Goal: Information Seeking & Learning: Learn about a topic

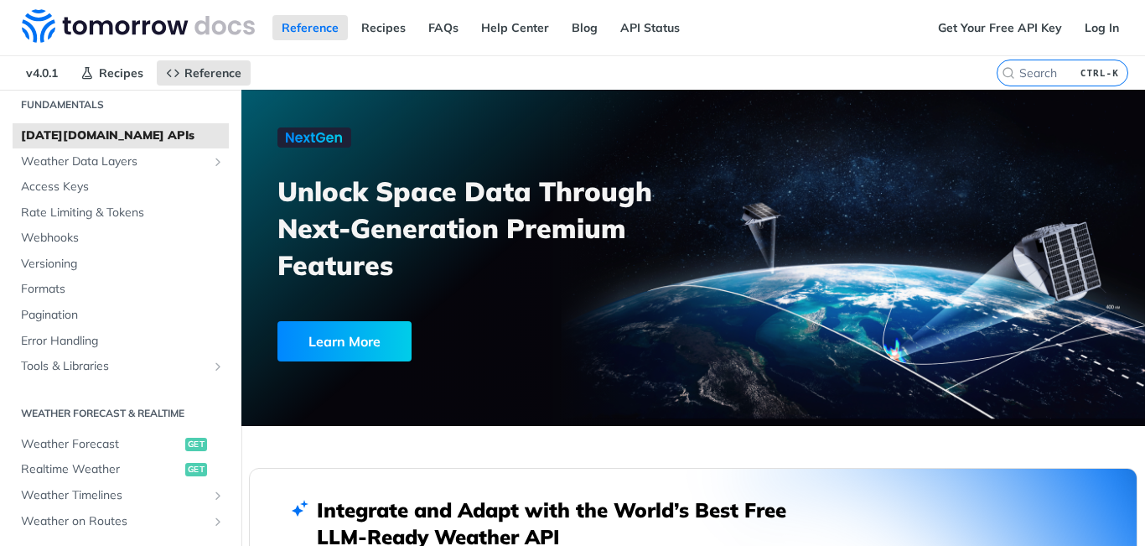
scroll to position [59, 0]
click at [110, 159] on span "Weather Data Layers" at bounding box center [114, 162] width 186 height 17
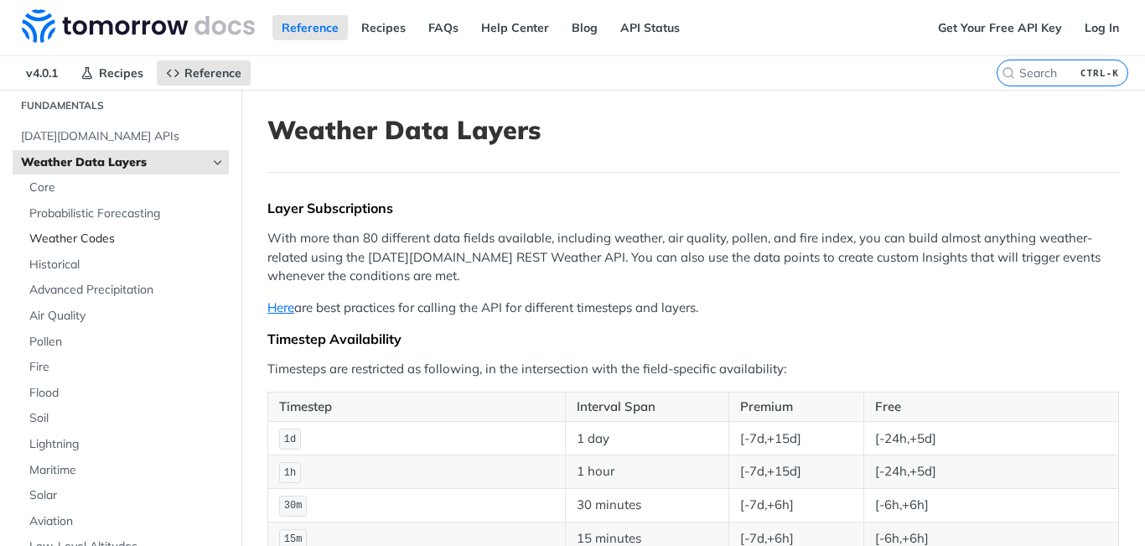
click at [73, 241] on span "Weather Codes" at bounding box center [126, 239] width 195 height 17
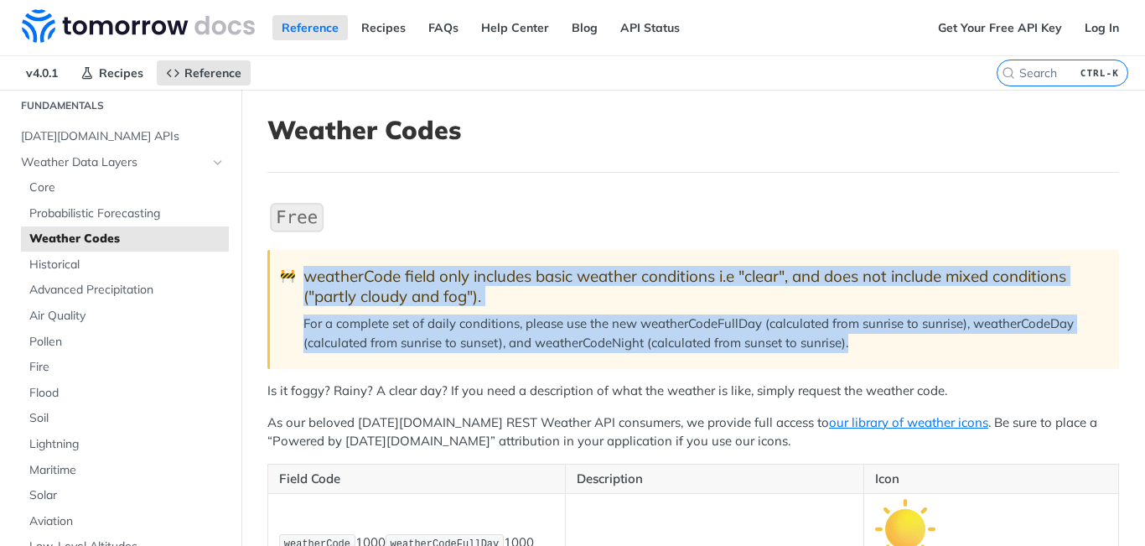
drag, startPoint x: 893, startPoint y: 350, endPoint x: 264, endPoint y: 263, distance: 634.8
drag, startPoint x: 388, startPoint y: 285, endPoint x: 287, endPoint y: 314, distance: 105.6
click at [287, 314] on blockquote "🚧 weatherCode field only includes basic weather conditions i.e "clear", and doe…" at bounding box center [693, 309] width 852 height 119
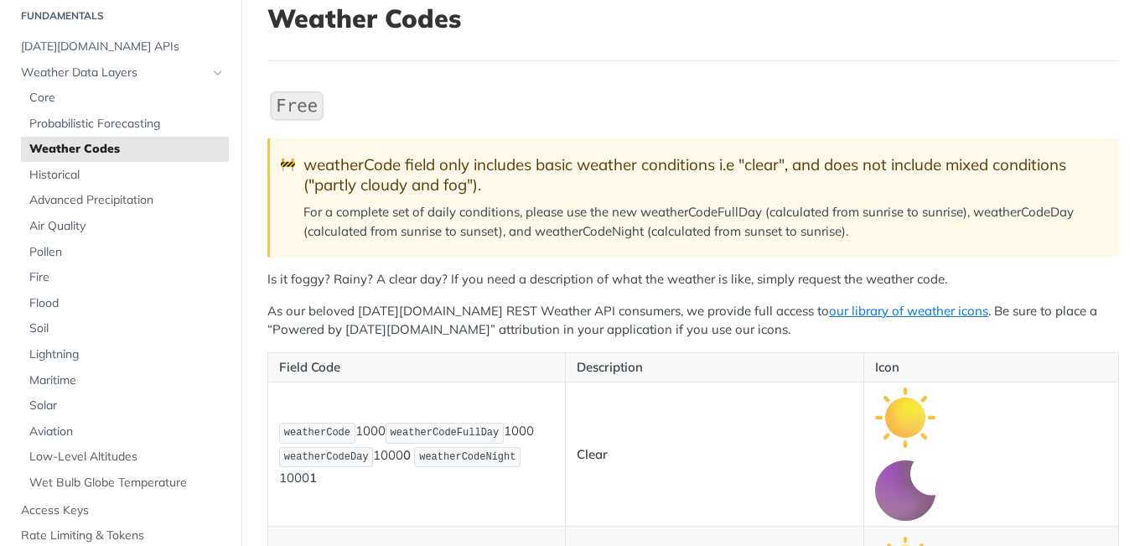
scroll to position [112, 0]
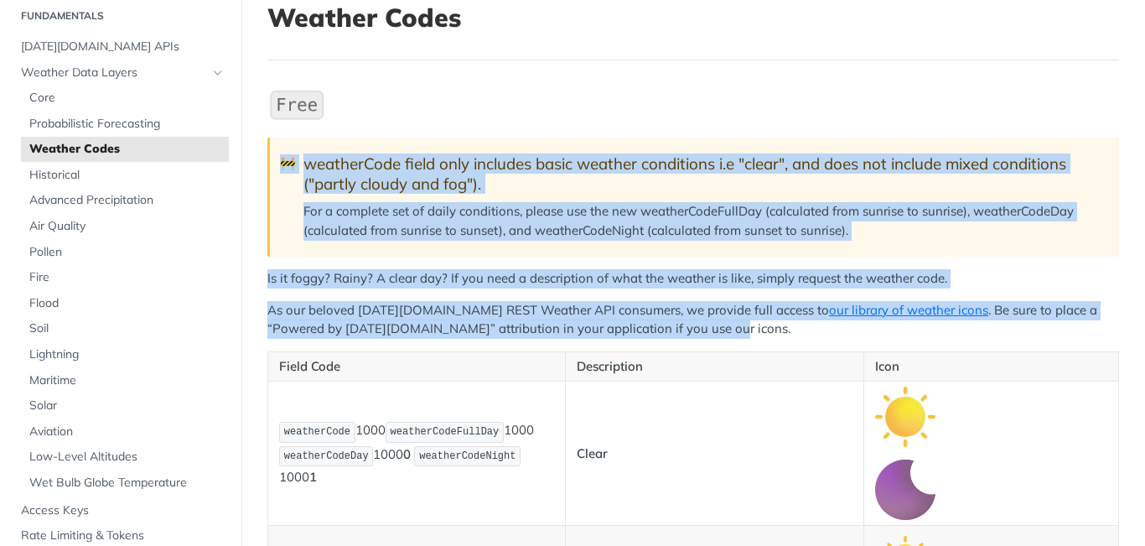
drag, startPoint x: 651, startPoint y: 337, endPoint x: 288, endPoint y: 156, distance: 405.7
click at [897, 229] on p "For a complete set of daily conditions, please use the new weatherCodeFullDay (…" at bounding box center [703, 221] width 799 height 38
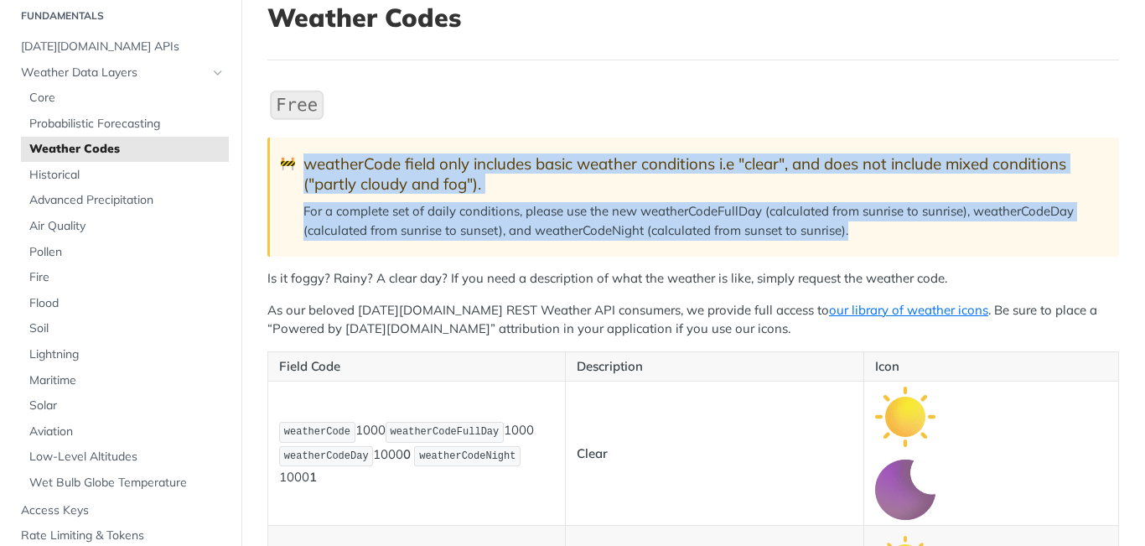
drag, startPoint x: 897, startPoint y: 229, endPoint x: 269, endPoint y: 156, distance: 632.2
click at [269, 156] on blockquote "🚧 weatherCode field only includes basic weather conditions i.e "clear", and doe…" at bounding box center [693, 196] width 852 height 119
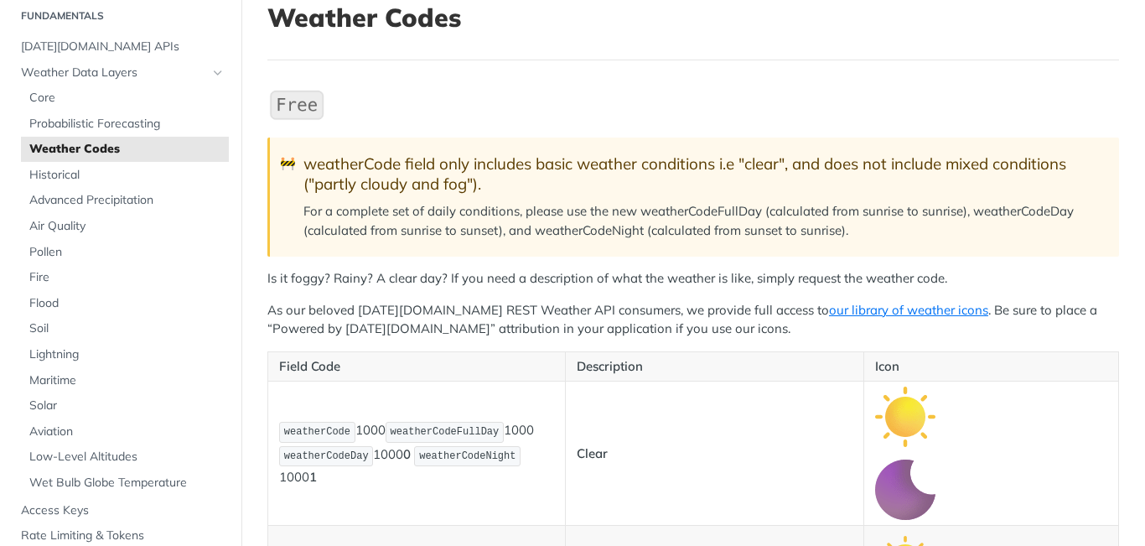
click at [416, 320] on p "As our beloved [DATE][DOMAIN_NAME] REST Weather API consumers, we provide full …" at bounding box center [693, 320] width 852 height 38
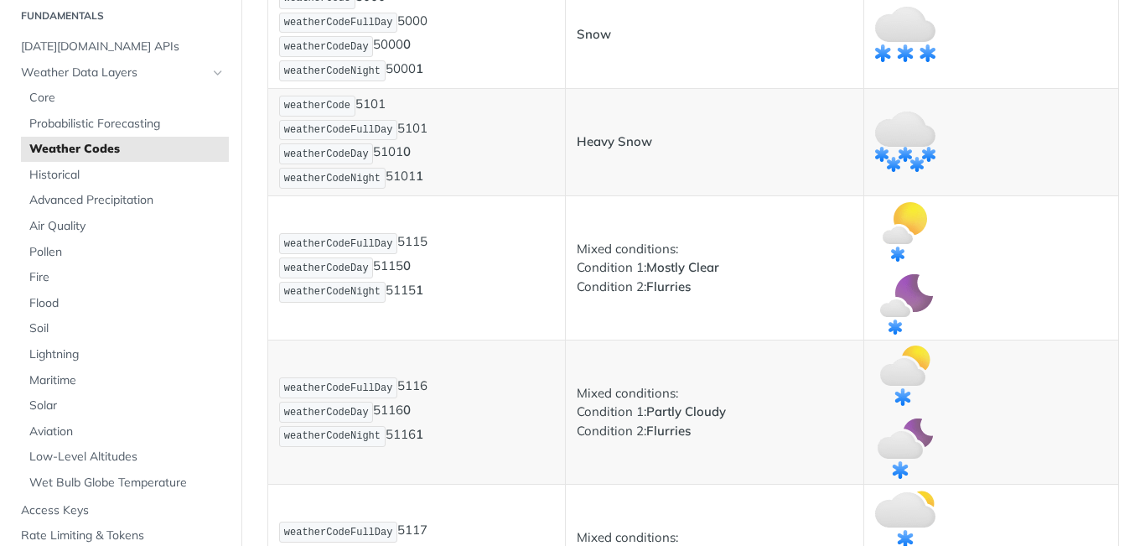
scroll to position [3664, 0]
click at [50, 97] on span "Core" at bounding box center [126, 98] width 195 height 17
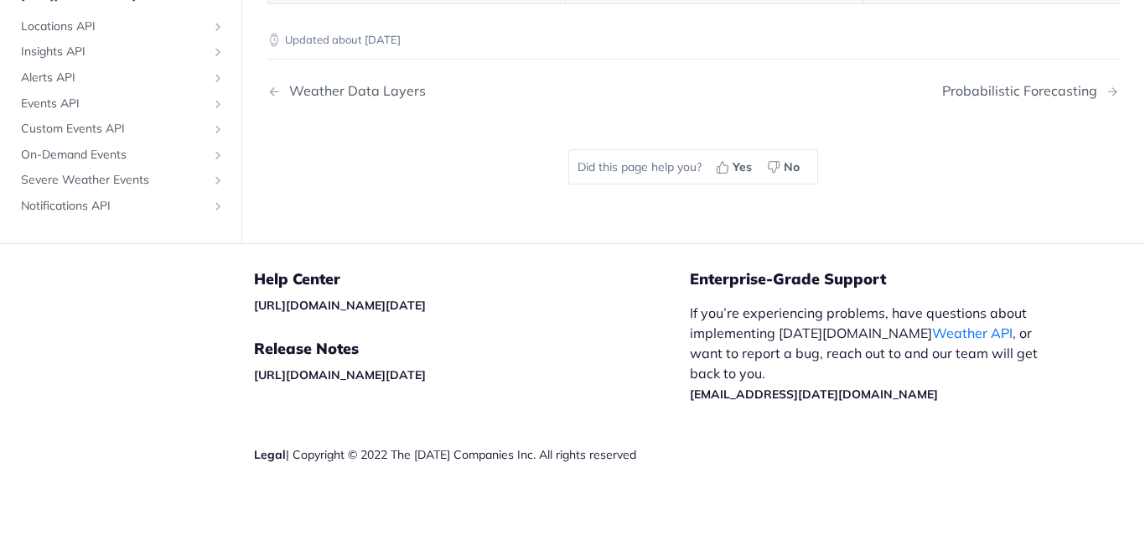
scroll to position [706, 0]
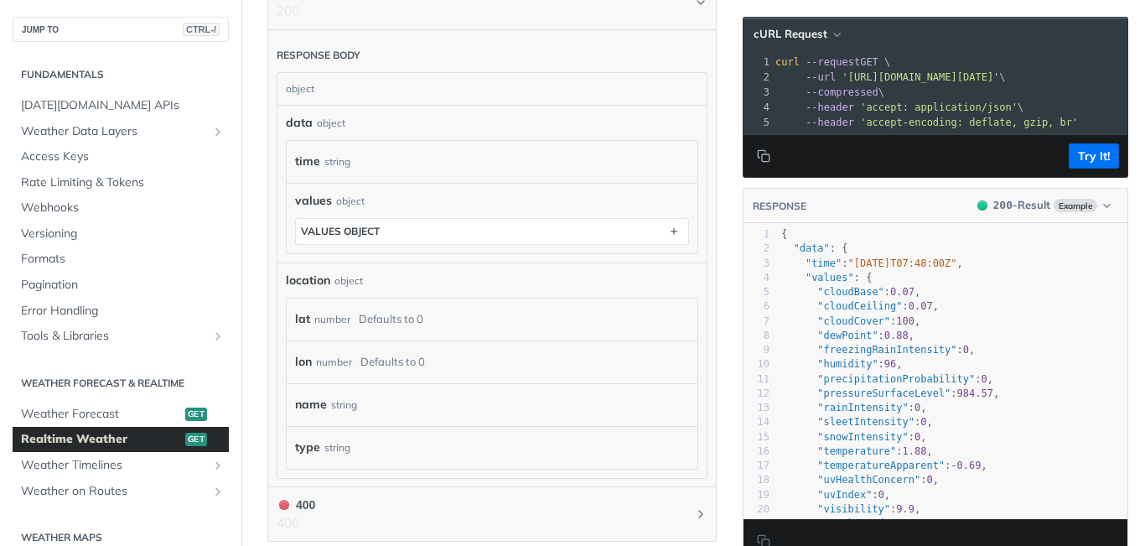
scroll to position [1027, 0]
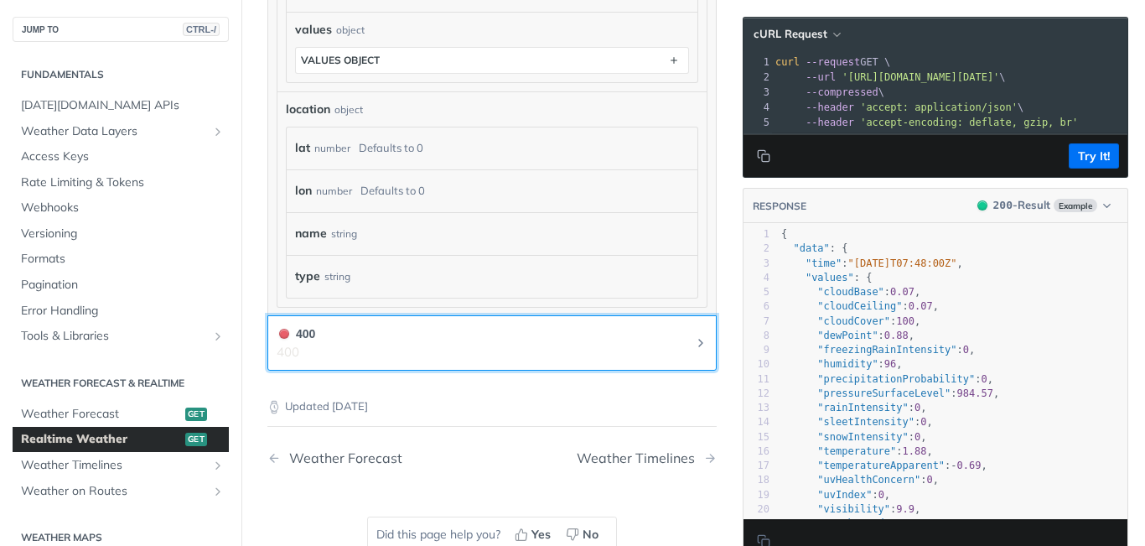
click at [693, 329] on button "400 400" at bounding box center [492, 343] width 431 height 38
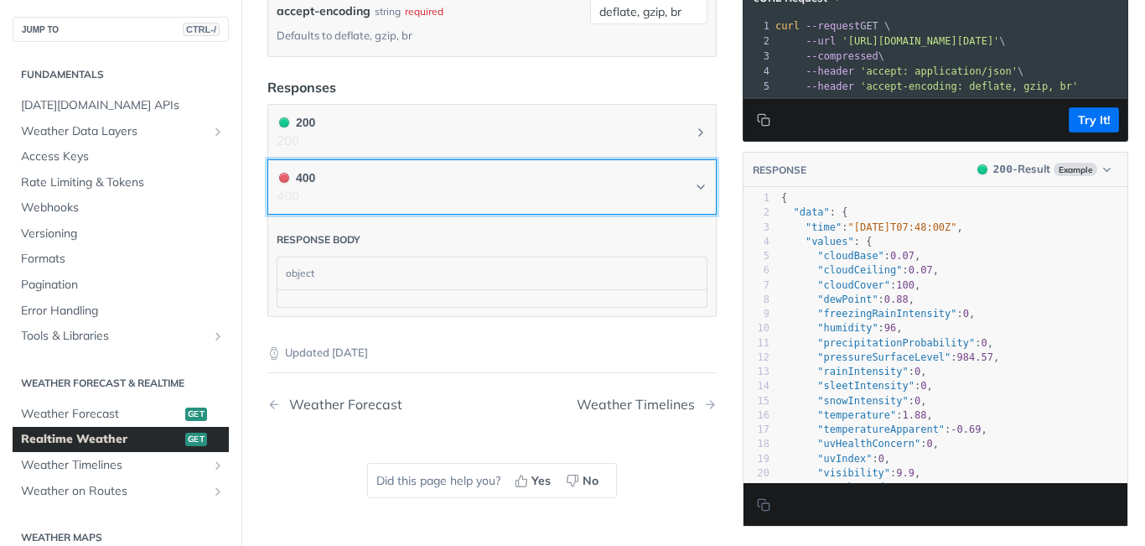
scroll to position [725, 0]
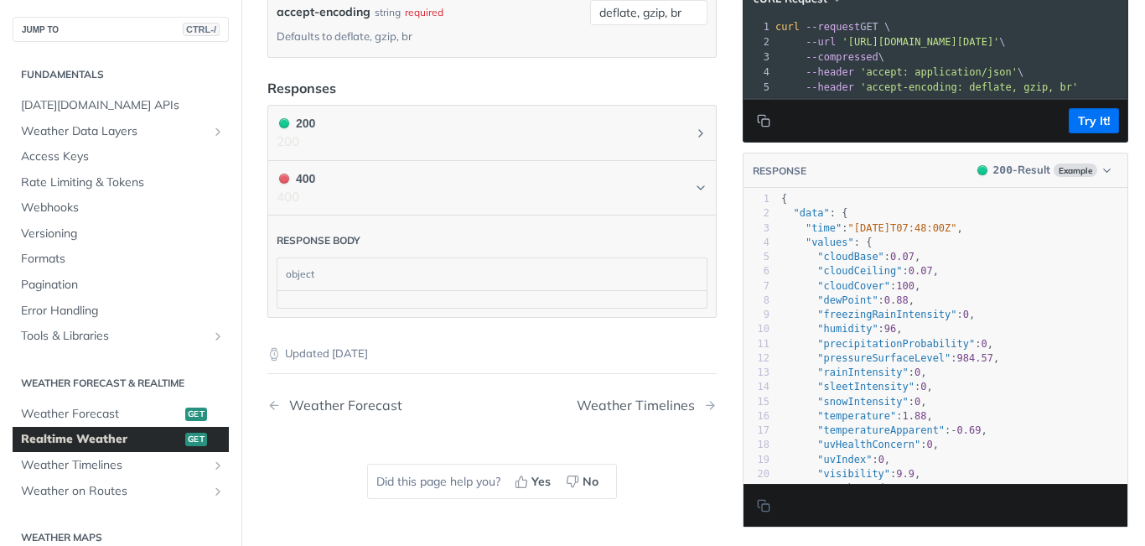
click at [580, 262] on div "object" at bounding box center [490, 274] width 425 height 32
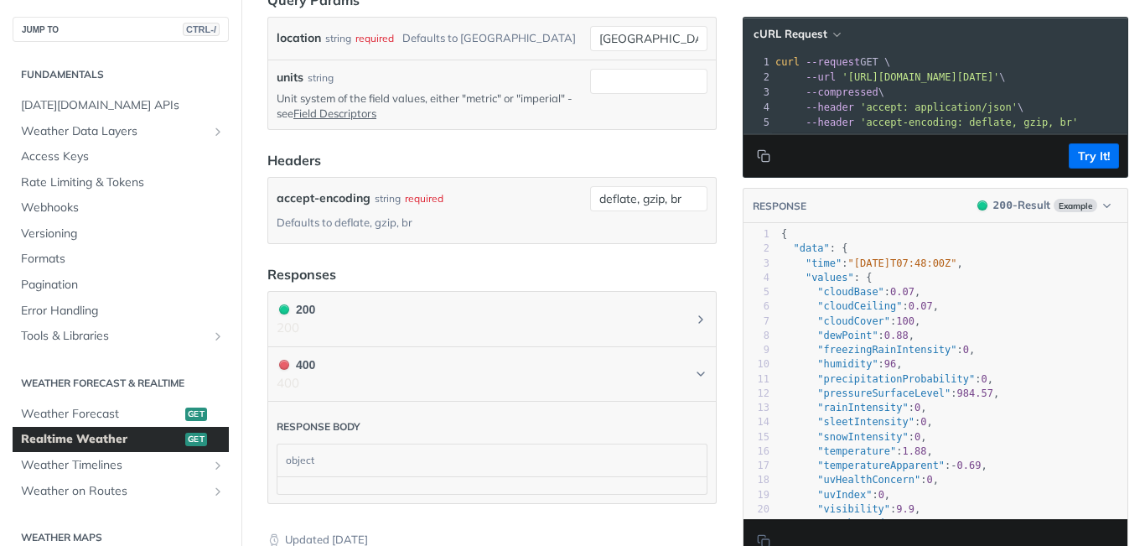
scroll to position [538, 0]
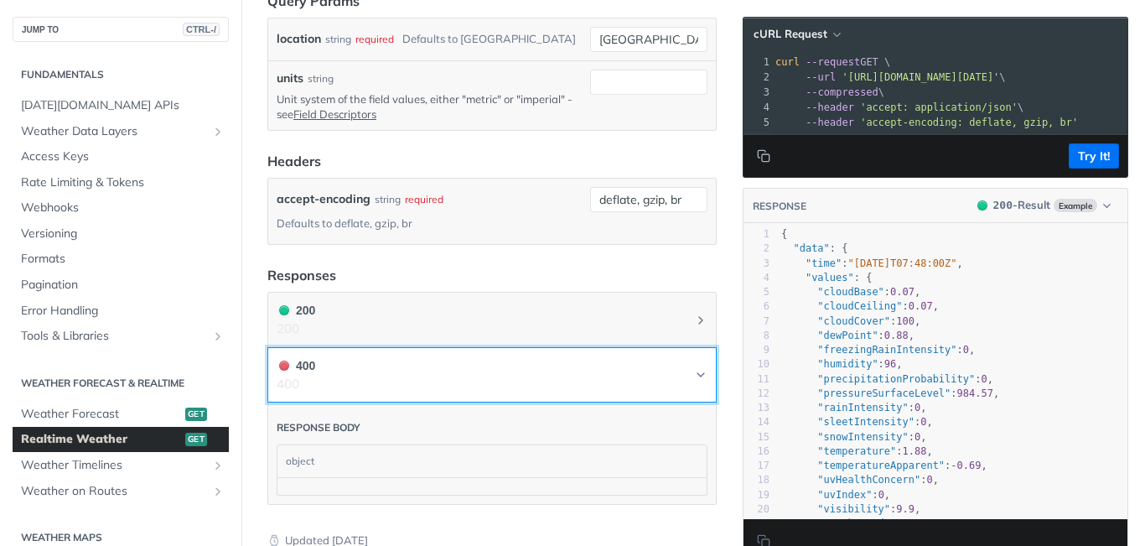
click at [694, 370] on icon "Chevron" at bounding box center [700, 374] width 13 height 13
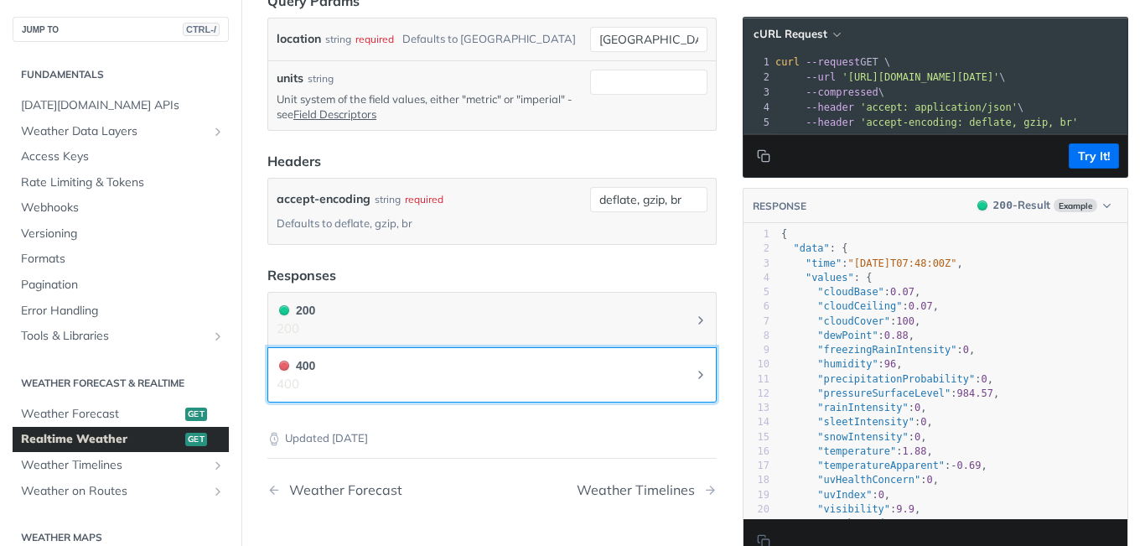
click at [694, 370] on icon "Chevron" at bounding box center [700, 374] width 13 height 13
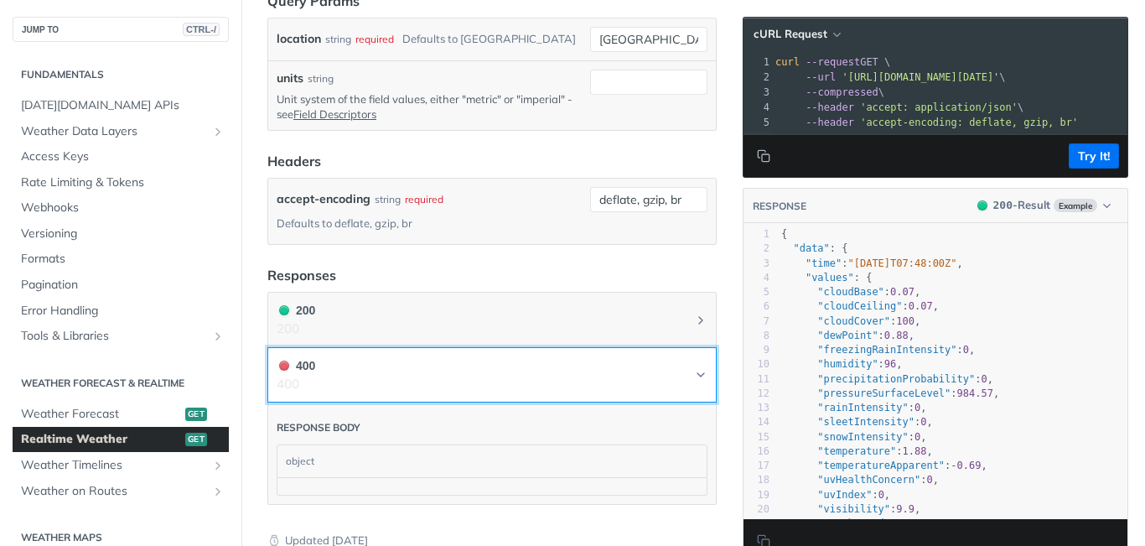
click at [694, 370] on icon "Chevron" at bounding box center [700, 374] width 13 height 13
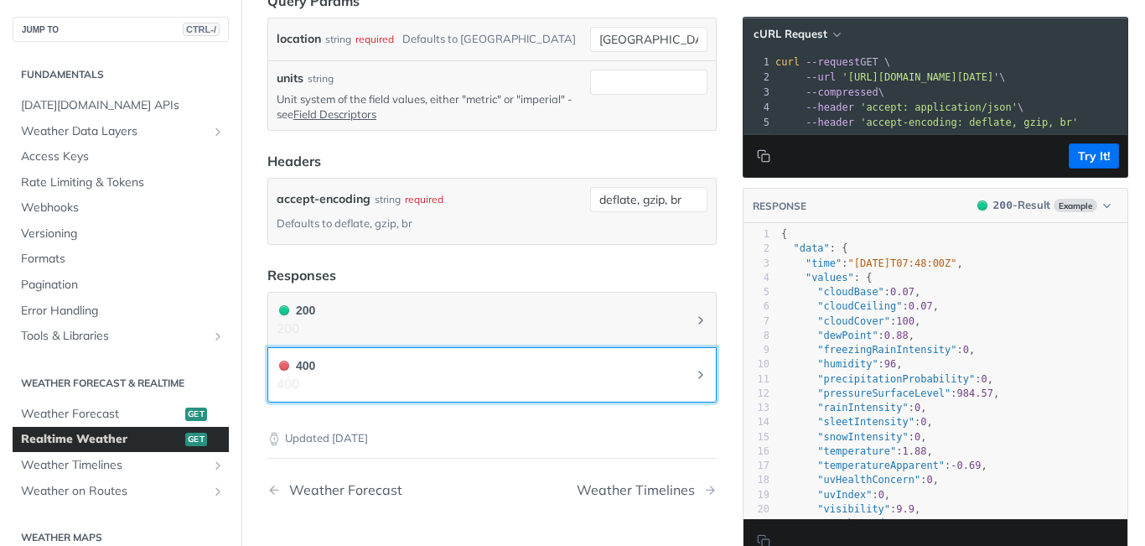
click at [694, 370] on icon "Chevron" at bounding box center [700, 374] width 13 height 13
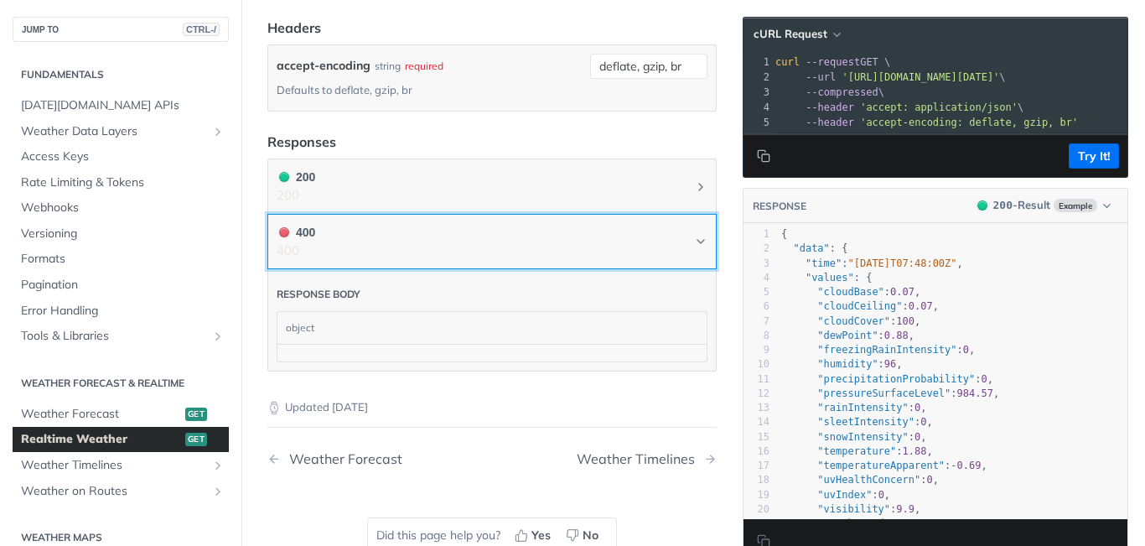
scroll to position [0, 0]
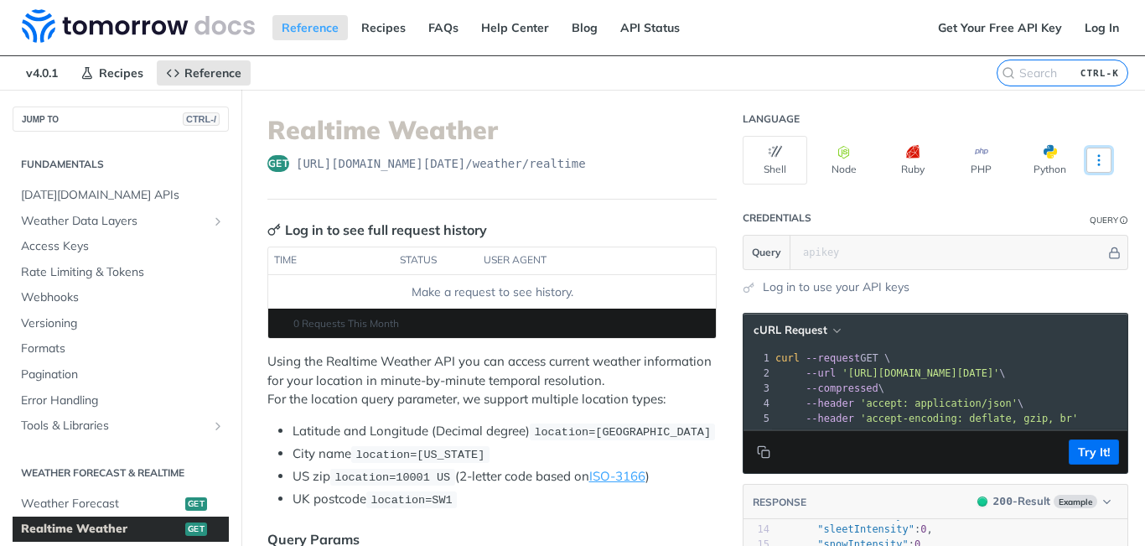
click at [1092, 158] on icon "More ellipsis" at bounding box center [1099, 160] width 15 height 15
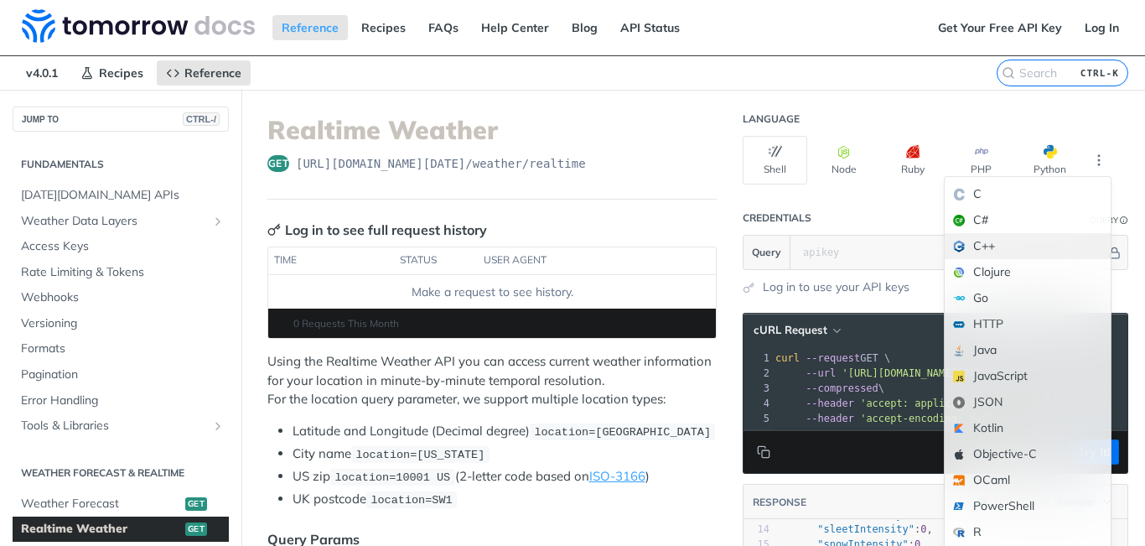
click at [968, 245] on div "C++" at bounding box center [1028, 246] width 166 height 26
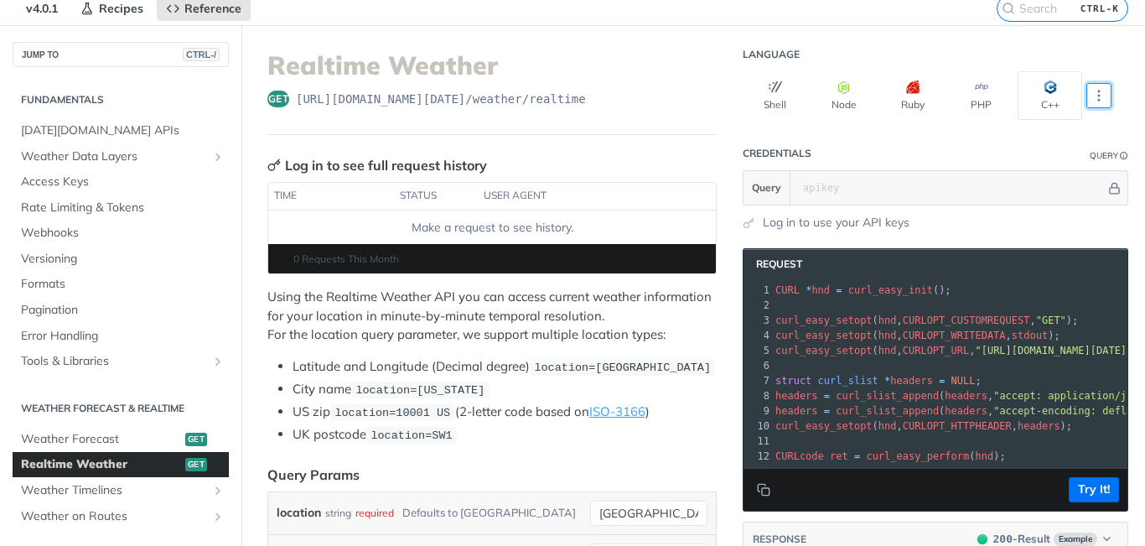
scroll to position [89, 0]
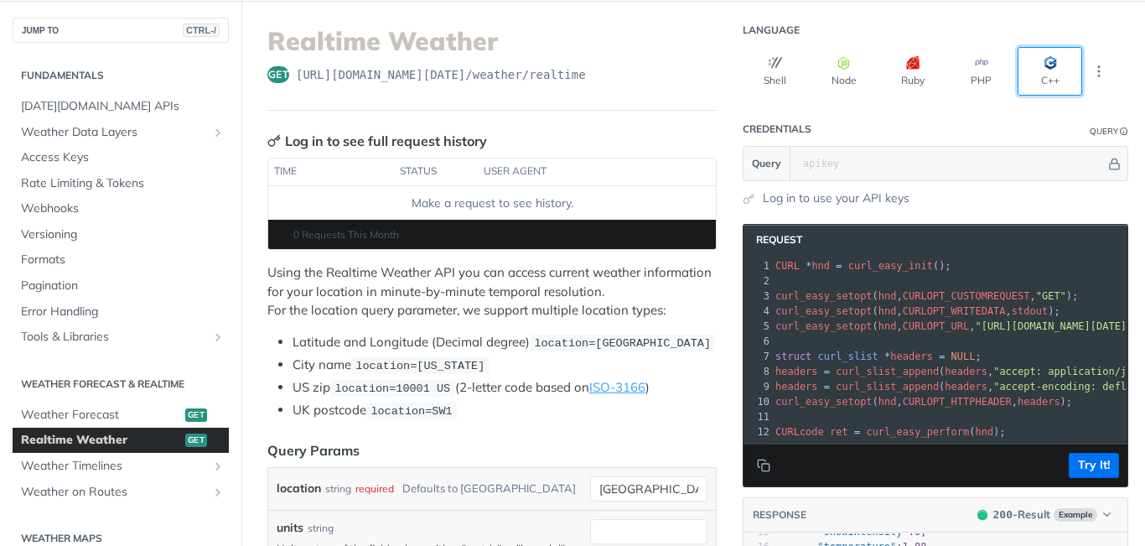
click at [1043, 85] on button "C++" at bounding box center [1050, 71] width 65 height 49
click at [1092, 72] on icon "More ellipsis" at bounding box center [1099, 71] width 15 height 15
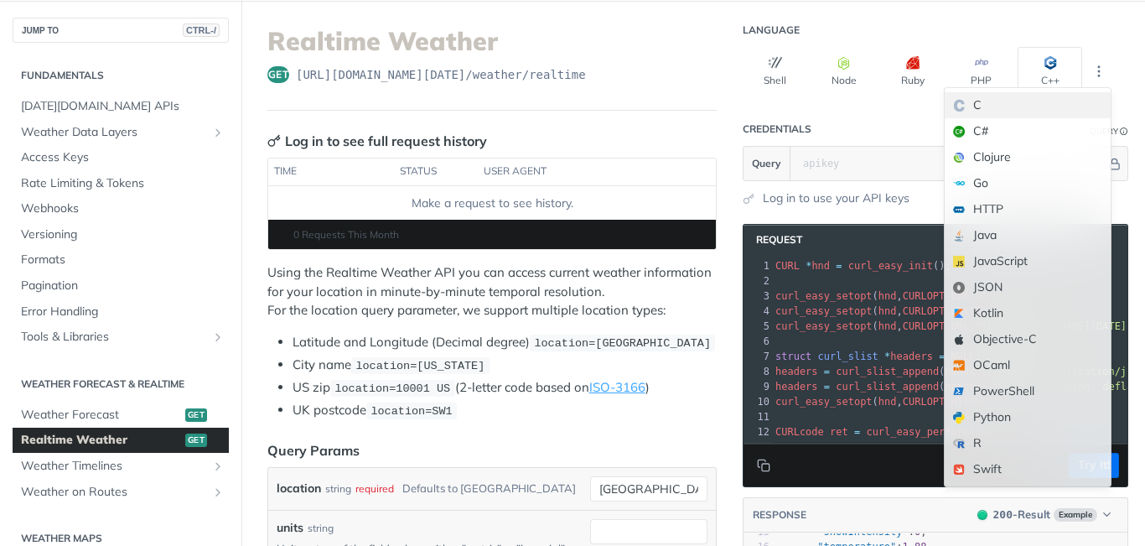
click at [991, 111] on div "C" at bounding box center [1028, 105] width 166 height 26
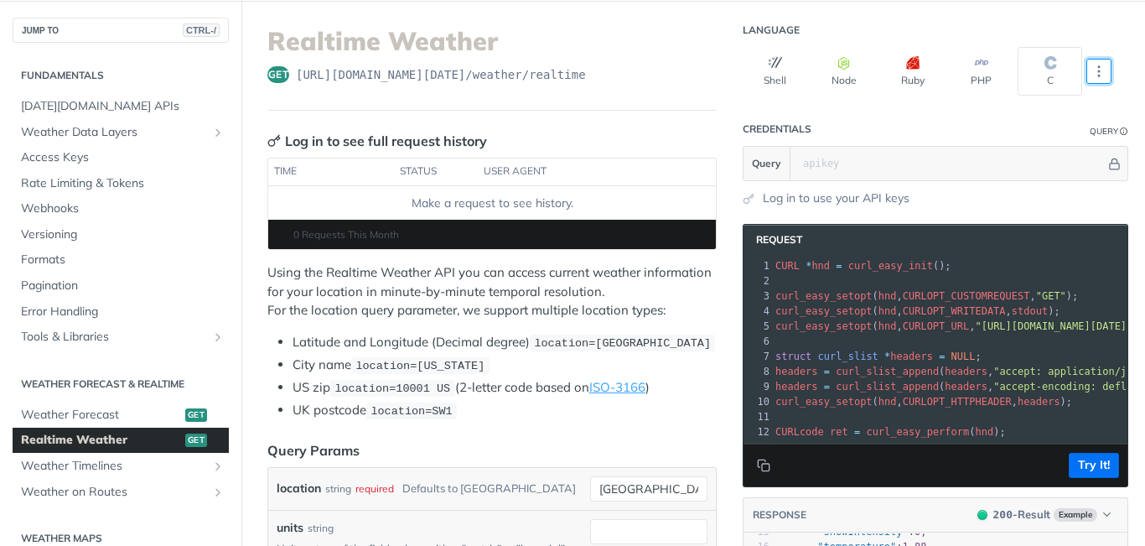
scroll to position [1, 0]
click at [1055, 64] on button "C" at bounding box center [1050, 71] width 65 height 49
click at [1094, 70] on button "More Languages" at bounding box center [1099, 71] width 25 height 25
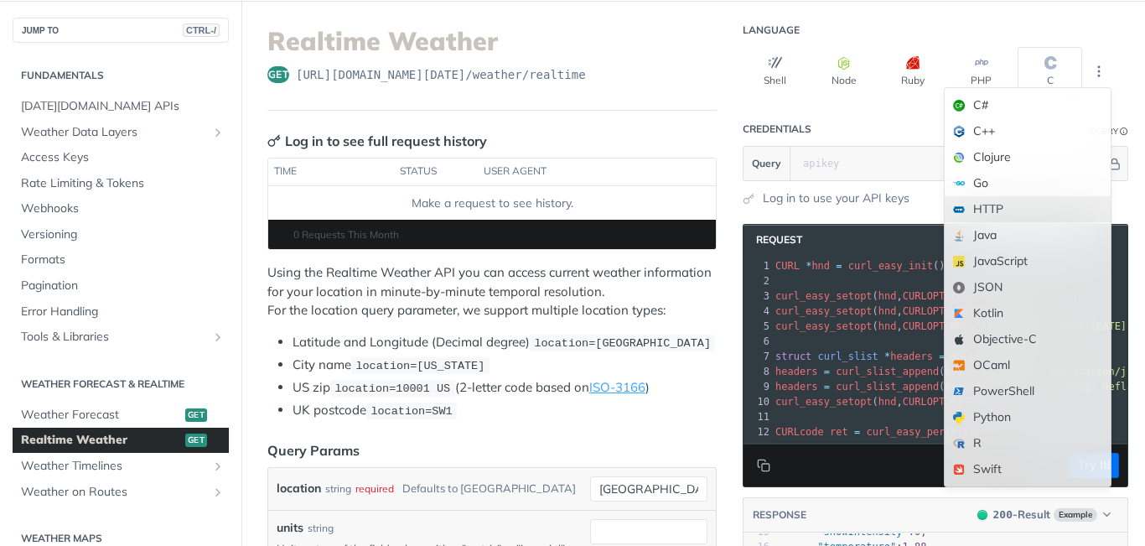
click at [983, 214] on div "HTTP" at bounding box center [1028, 209] width 166 height 26
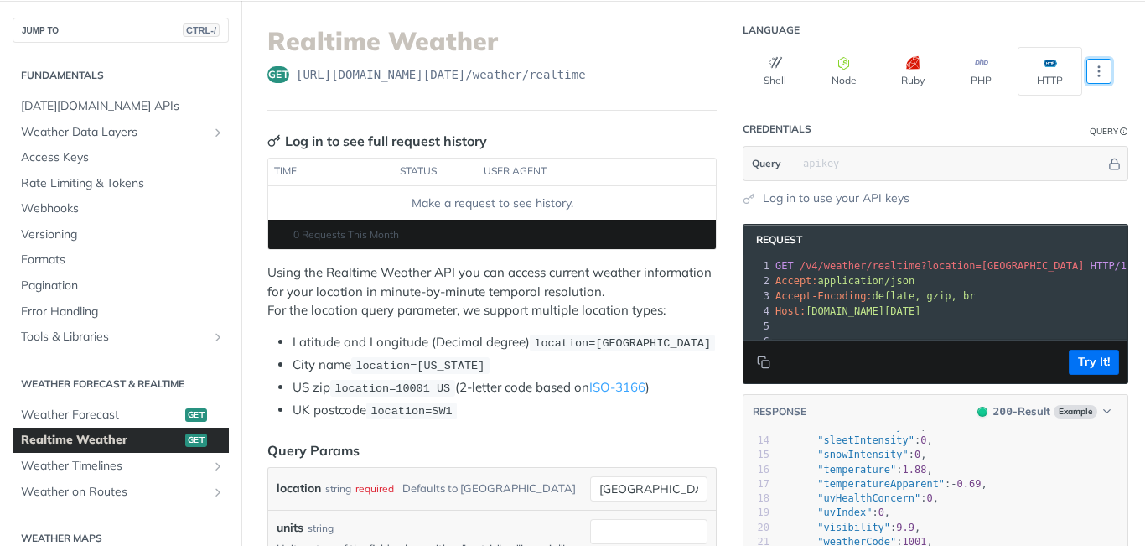
scroll to position [0, 0]
click at [1092, 79] on button "More Languages" at bounding box center [1099, 71] width 25 height 25
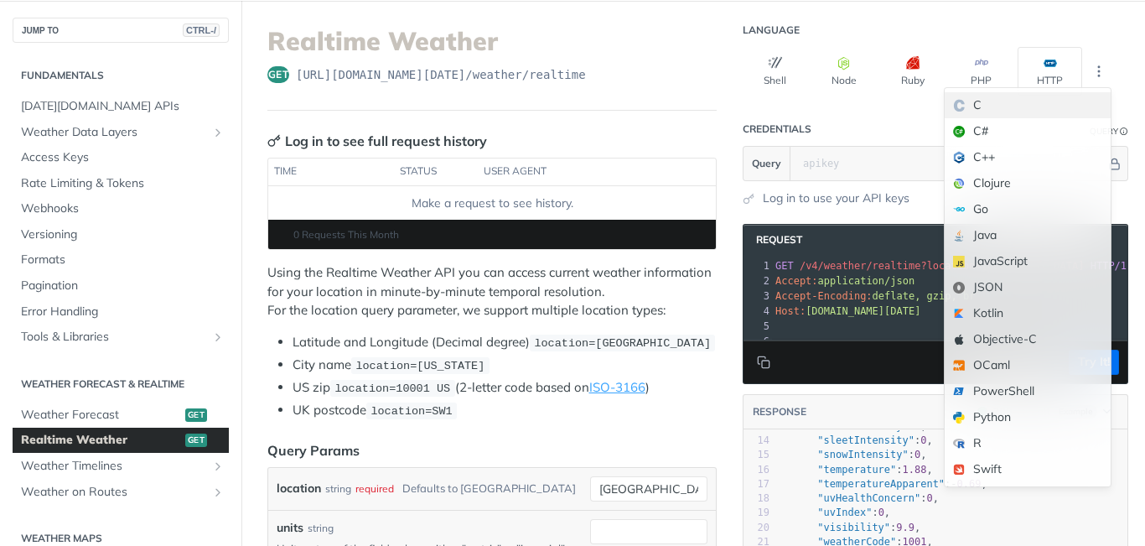
click at [984, 112] on div "C" at bounding box center [1028, 105] width 166 height 26
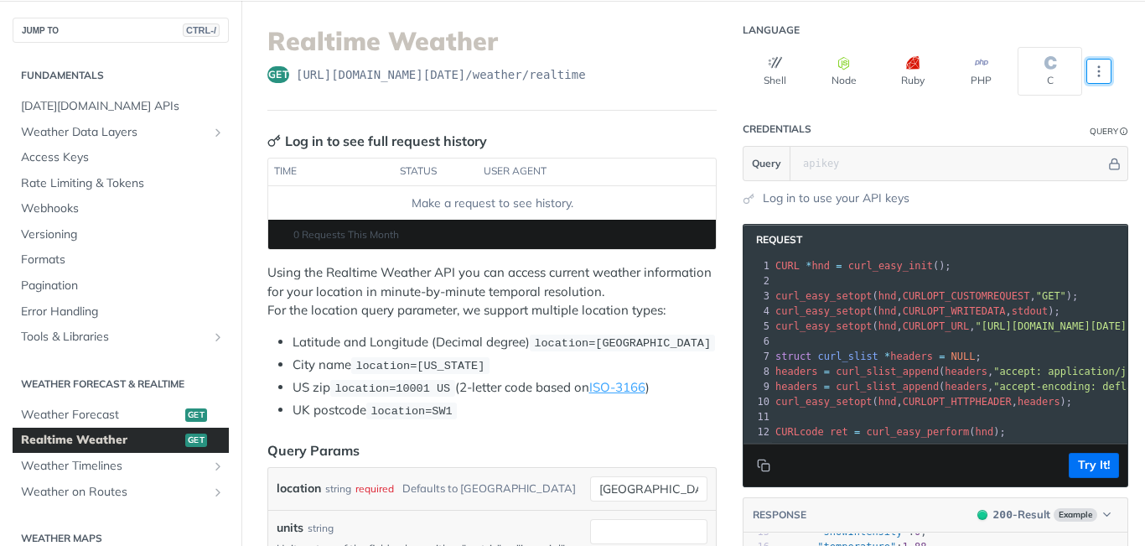
scroll to position [214, 0]
click at [1100, 75] on div "Shell Node Ruby PHP C" at bounding box center [936, 71] width 386 height 49
click at [1094, 75] on button "More Languages" at bounding box center [1099, 71] width 25 height 25
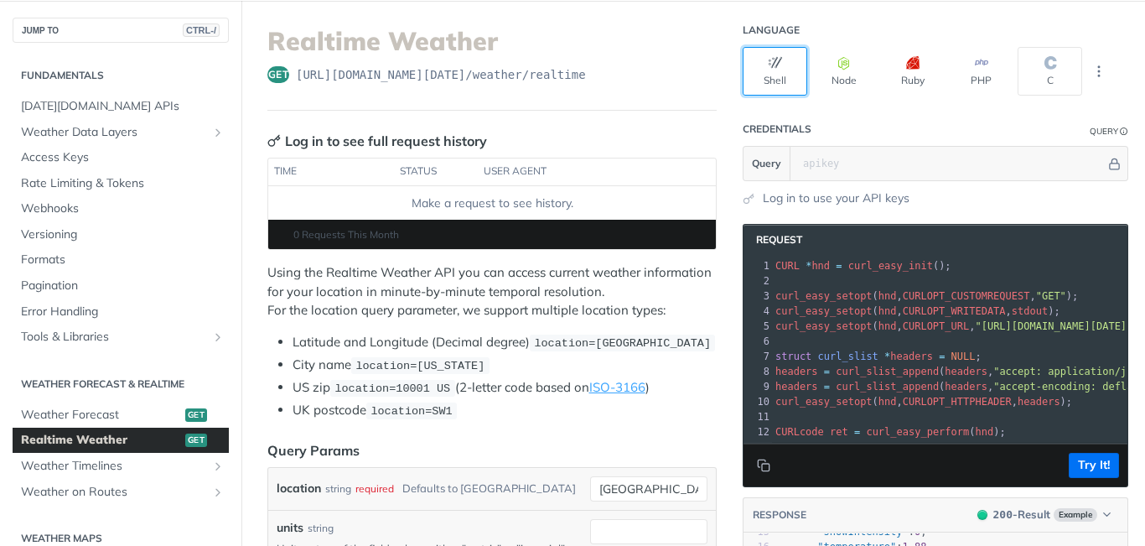
click at [747, 72] on button "Shell" at bounding box center [775, 71] width 65 height 49
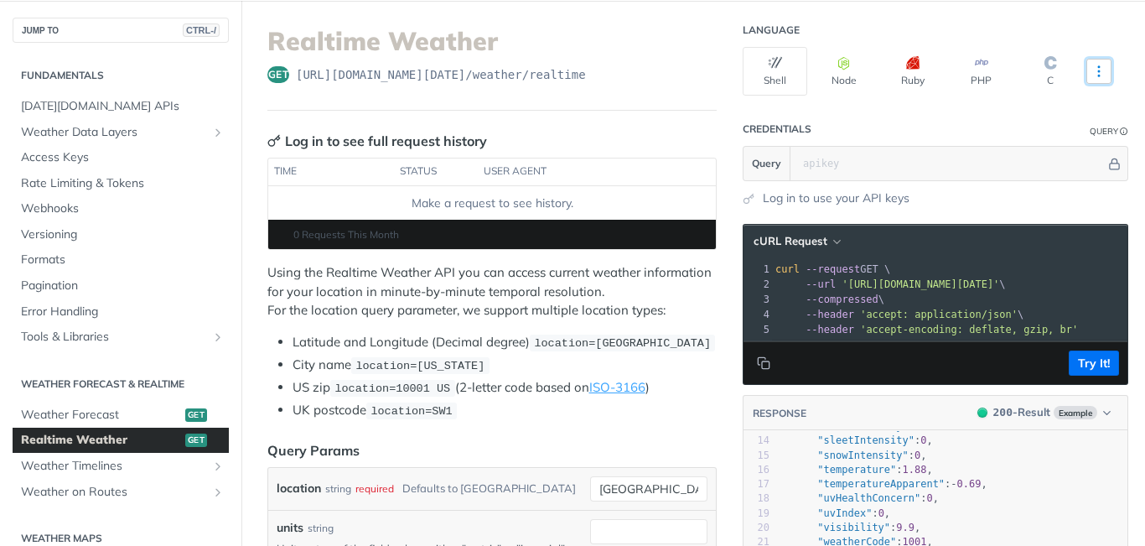
click at [1098, 72] on icon "More ellipsis" at bounding box center [1099, 71] width 2 height 10
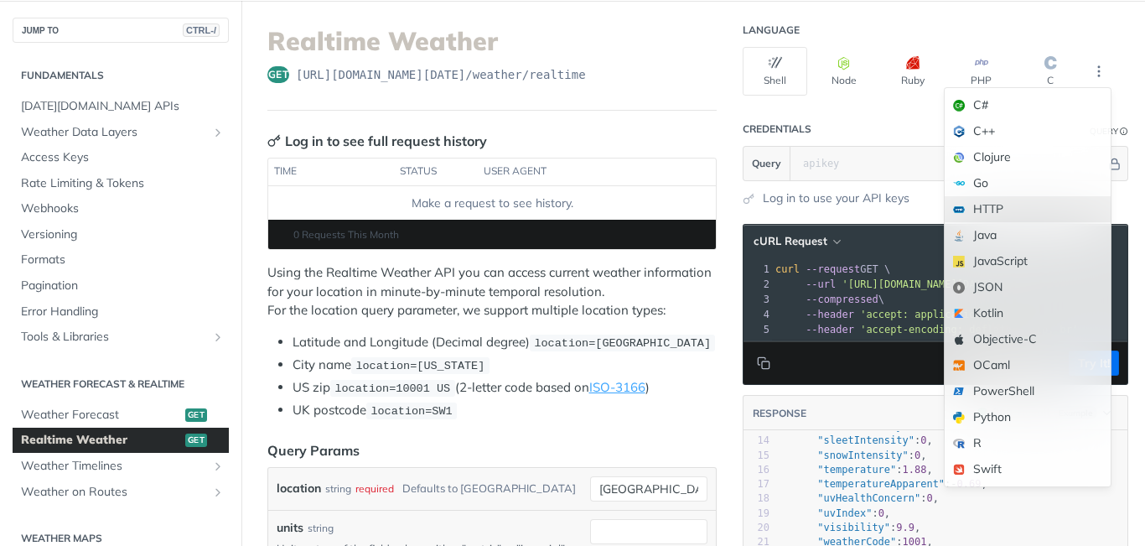
click at [984, 211] on div "HTTP" at bounding box center [1028, 209] width 166 height 26
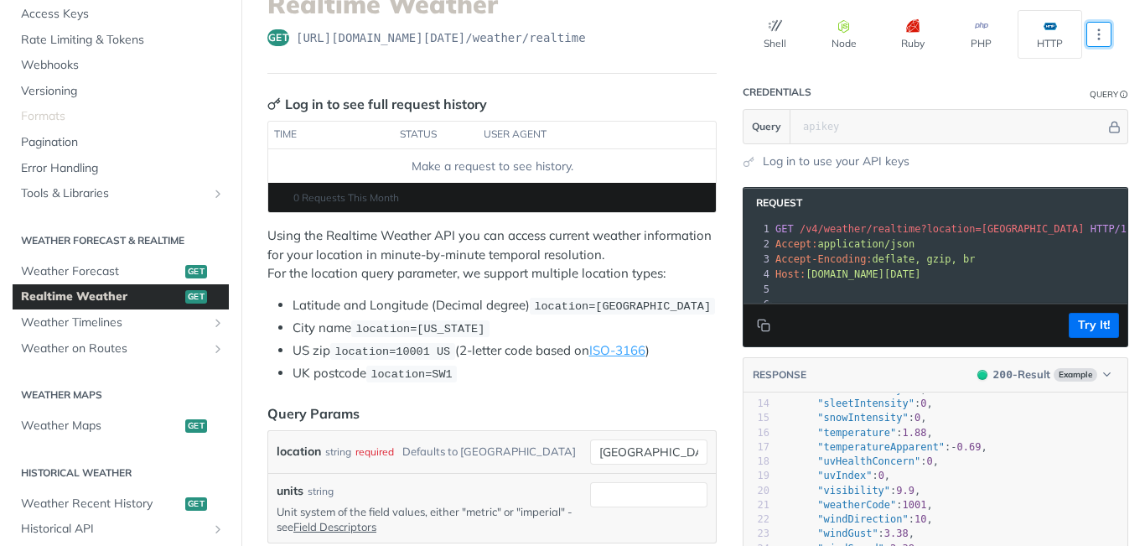
scroll to position [143, 0]
click at [113, 269] on span "Weather Forecast" at bounding box center [101, 270] width 160 height 17
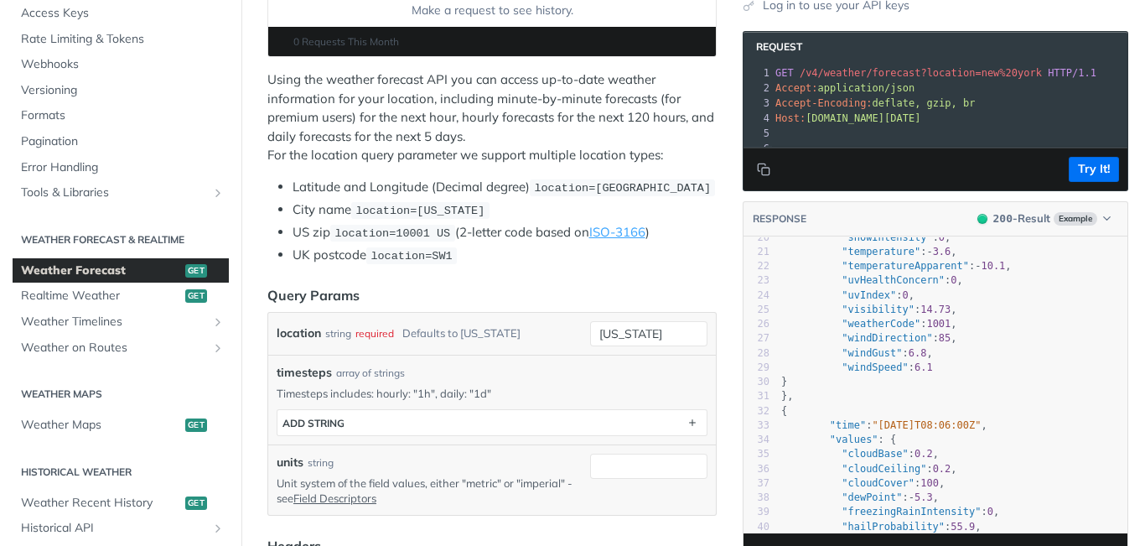
scroll to position [282, 0]
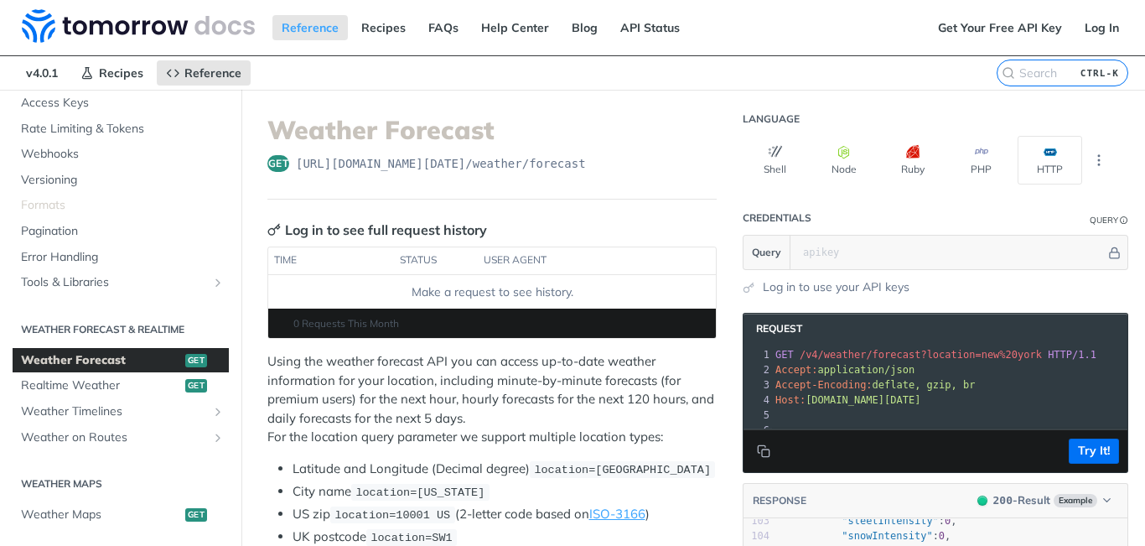
click at [53, 205] on span "Formats" at bounding box center [123, 205] width 204 height 17
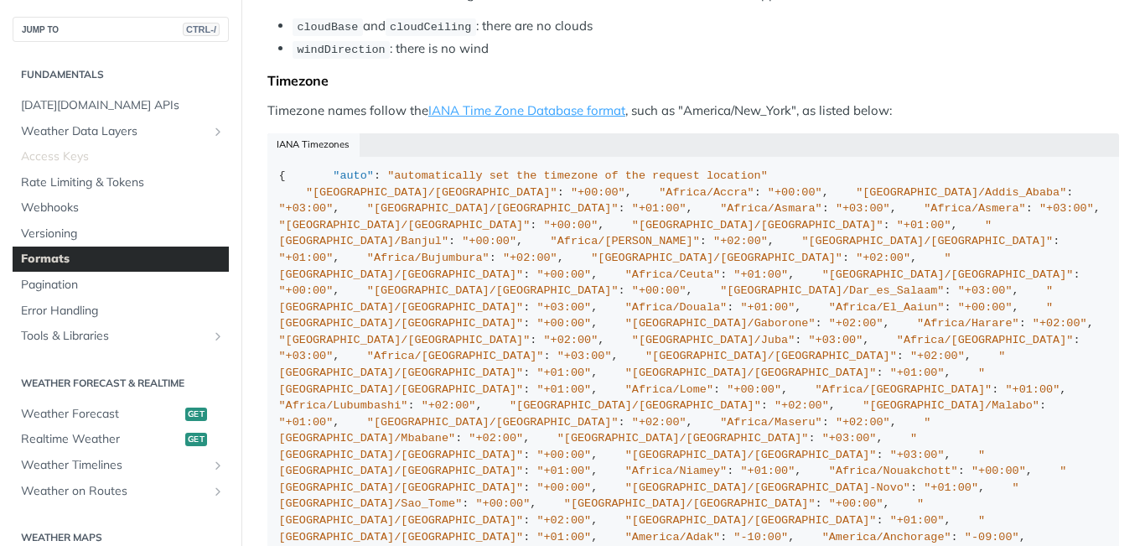
click at [73, 159] on span "Access Keys" at bounding box center [123, 156] width 204 height 17
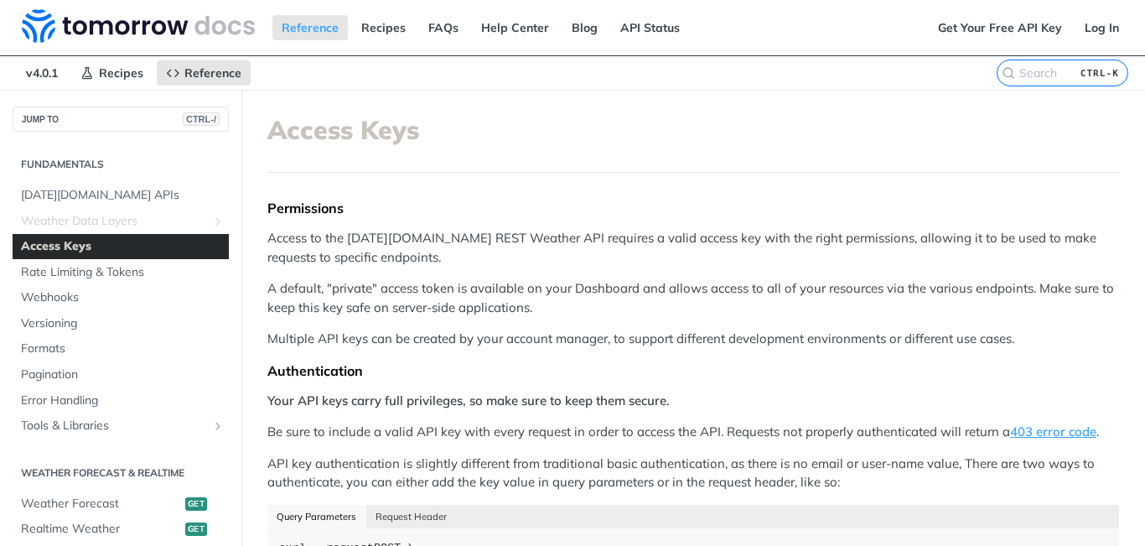
click at [121, 231] on link "Weather Data Layers" at bounding box center [121, 221] width 216 height 25
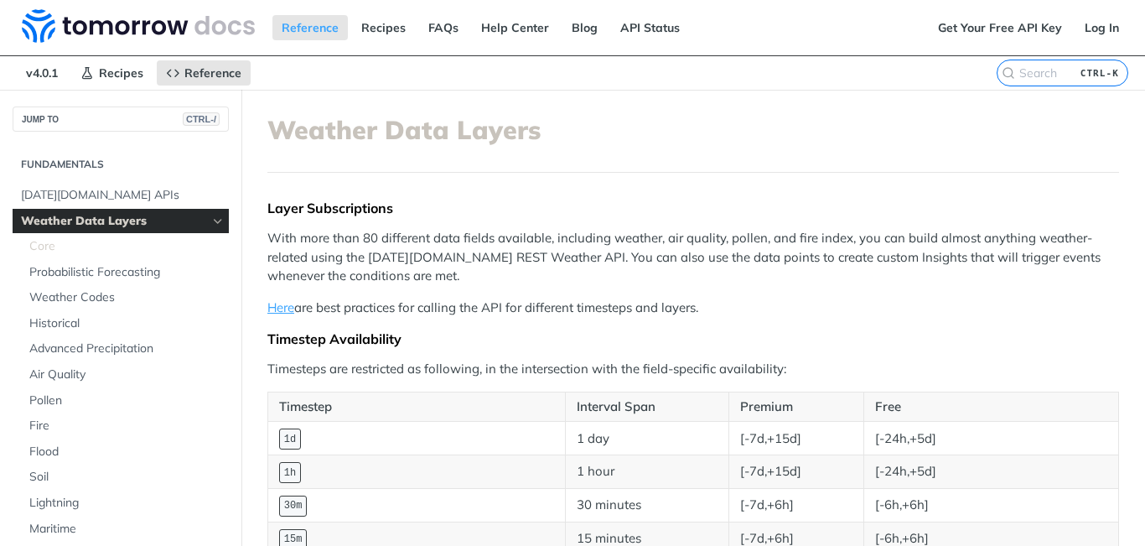
click at [48, 250] on span "Core" at bounding box center [126, 246] width 195 height 17
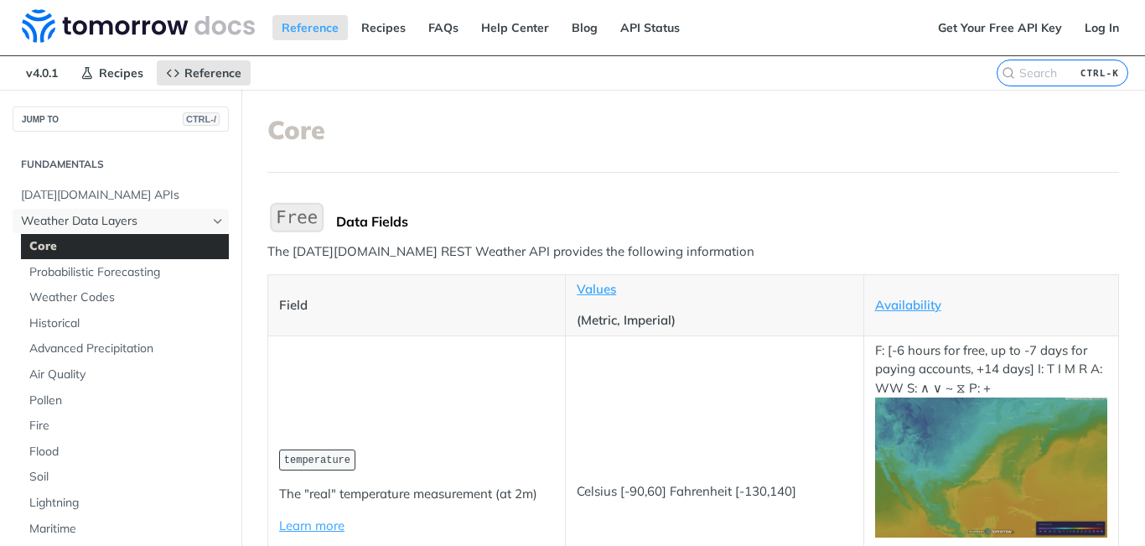
click at [106, 213] on span "Weather Data Layers" at bounding box center [114, 221] width 186 height 17
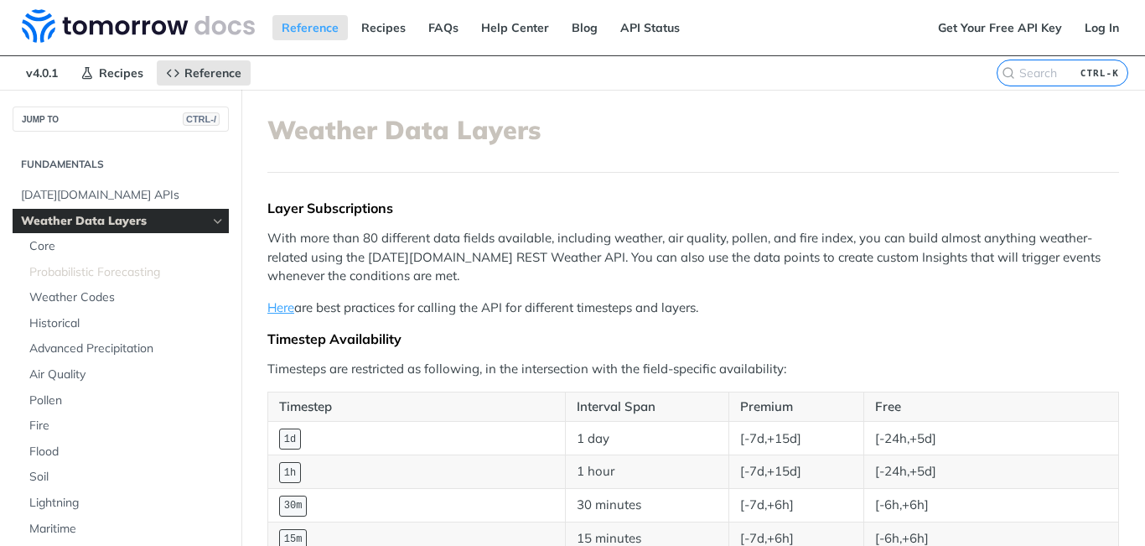
click at [135, 272] on span "Probabilistic Forecasting" at bounding box center [126, 272] width 195 height 17
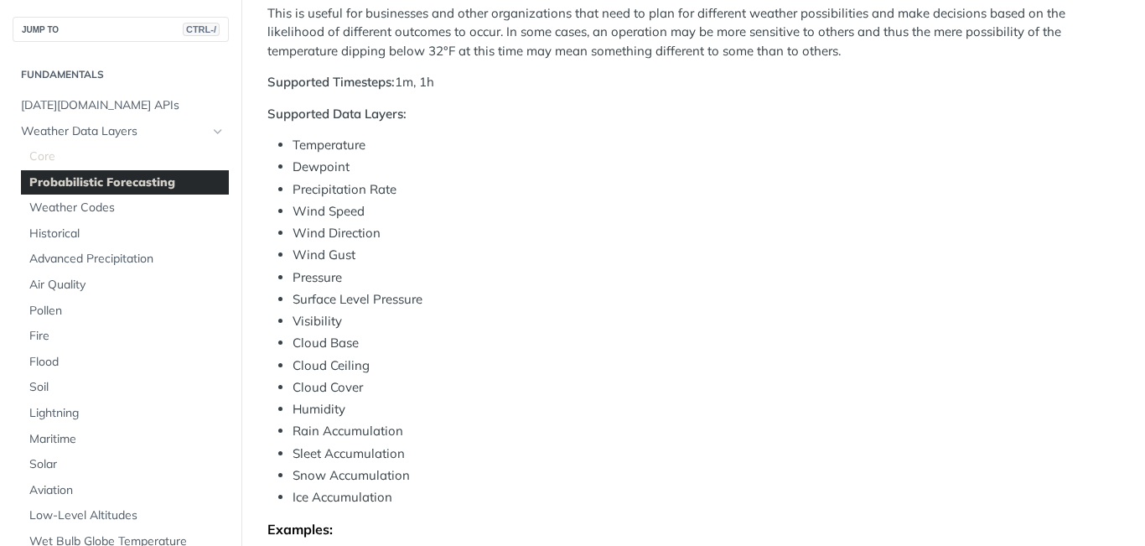
click at [43, 157] on span "Core" at bounding box center [126, 156] width 195 height 17
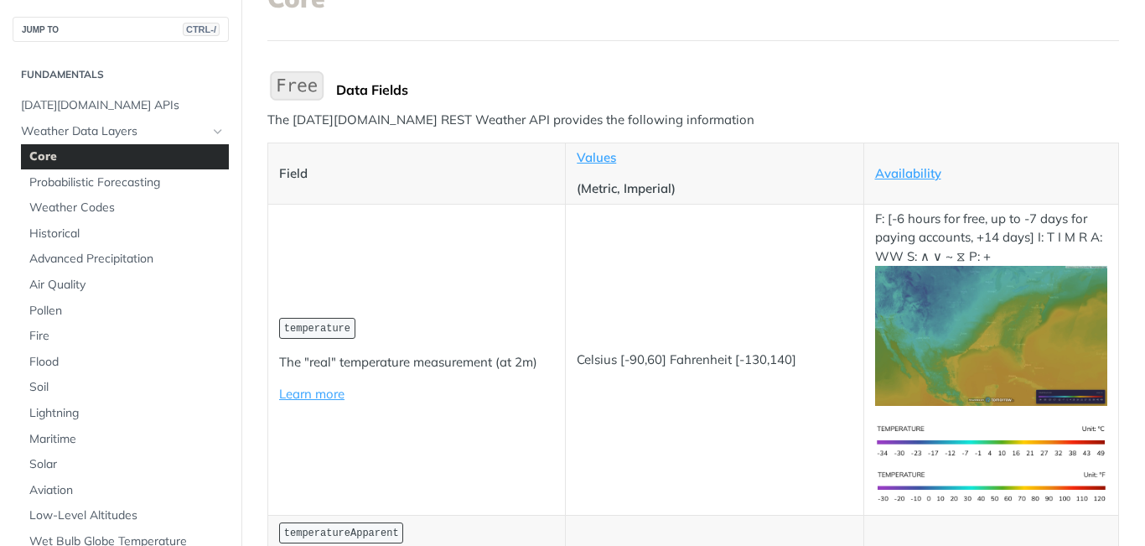
scroll to position [132, 0]
click at [962, 329] on img "Expand image" at bounding box center [991, 335] width 233 height 140
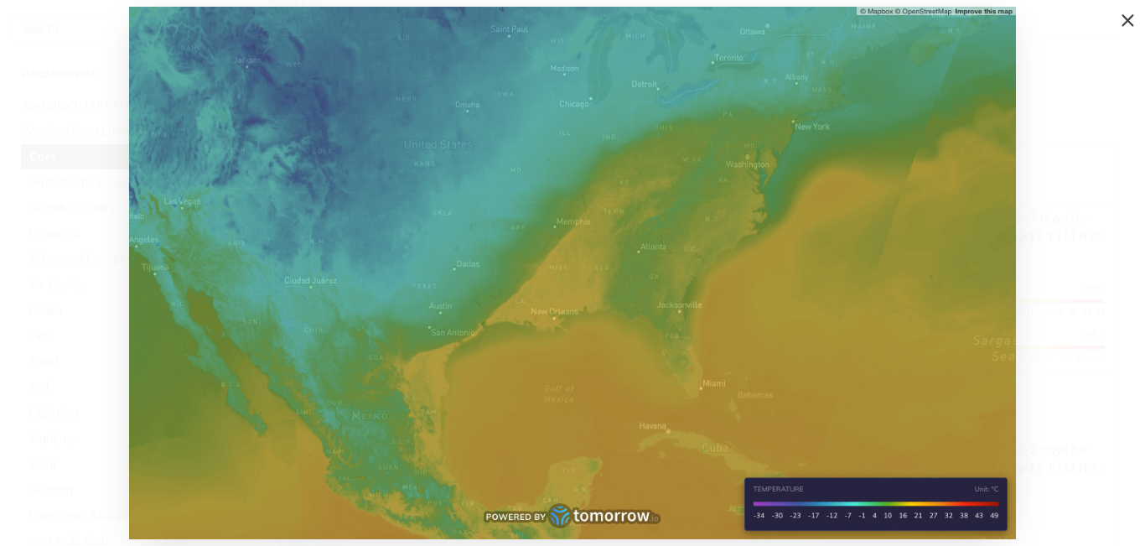
click at [962, 329] on img "Collapse image" at bounding box center [572, 273] width 887 height 532
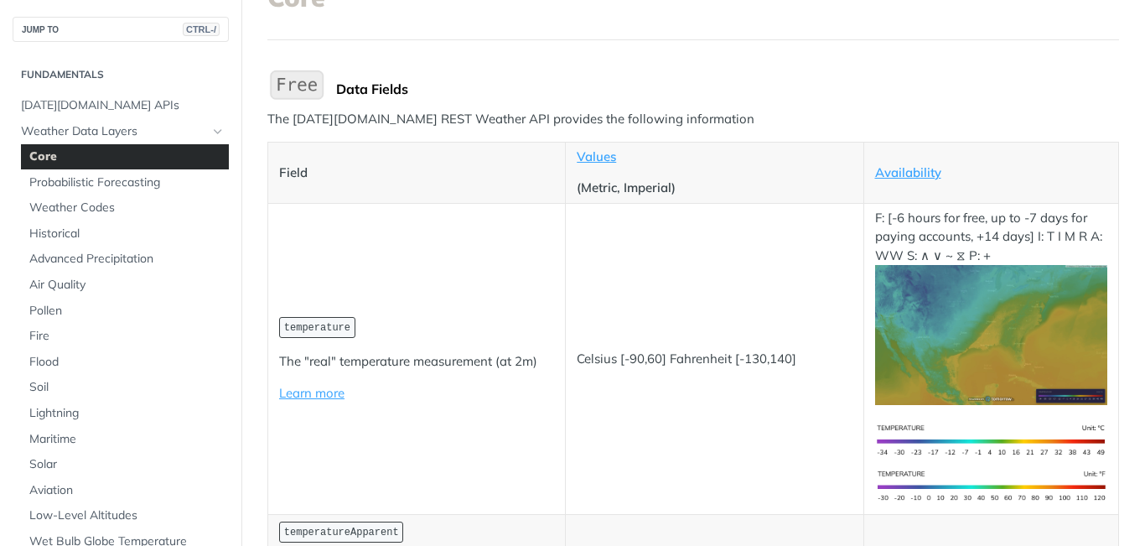
click at [962, 329] on img "Expand image" at bounding box center [991, 335] width 233 height 140
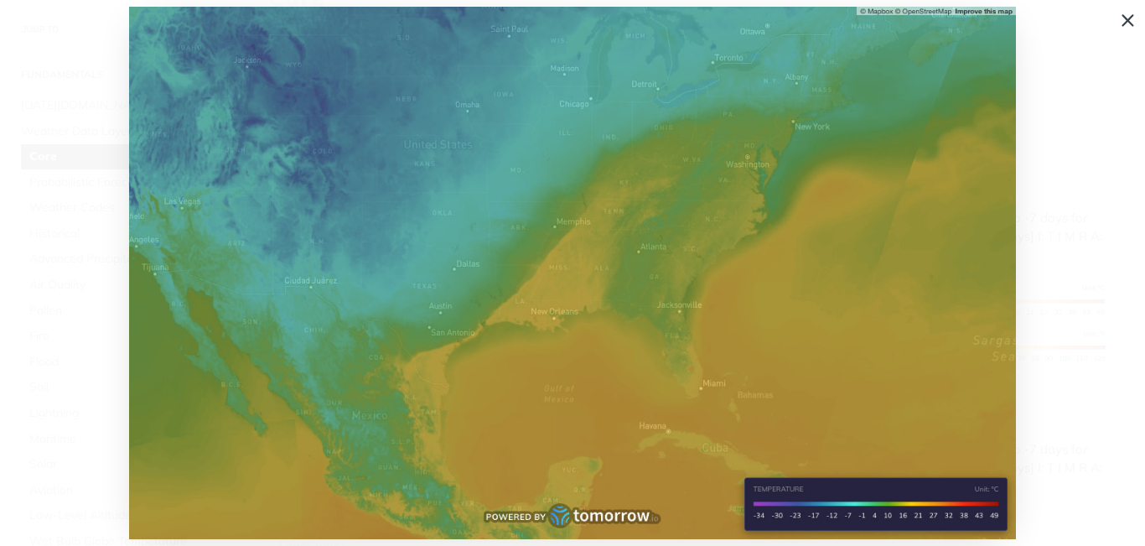
click at [769, 247] on img "Collapse image" at bounding box center [572, 273] width 887 height 532
click at [769, 247] on td "Celsius [-90,60] Fahrenheit [-130,140]" at bounding box center [715, 289] width 298 height 172
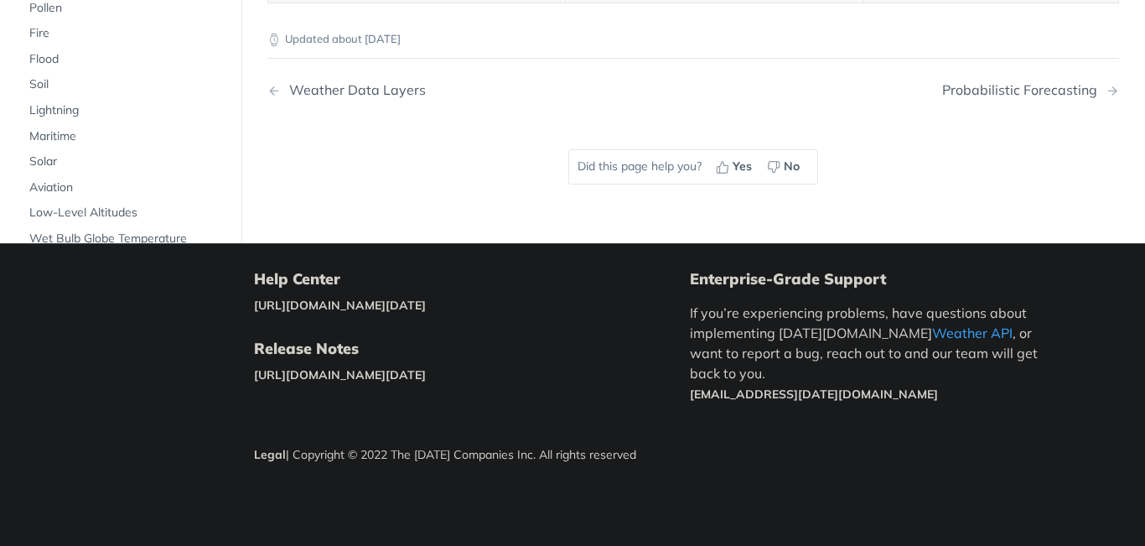
scroll to position [7979, 0]
drag, startPoint x: 475, startPoint y: 381, endPoint x: 252, endPoint y: 327, distance: 230.2
drag, startPoint x: 491, startPoint y: 376, endPoint x: 279, endPoint y: 321, distance: 219.0
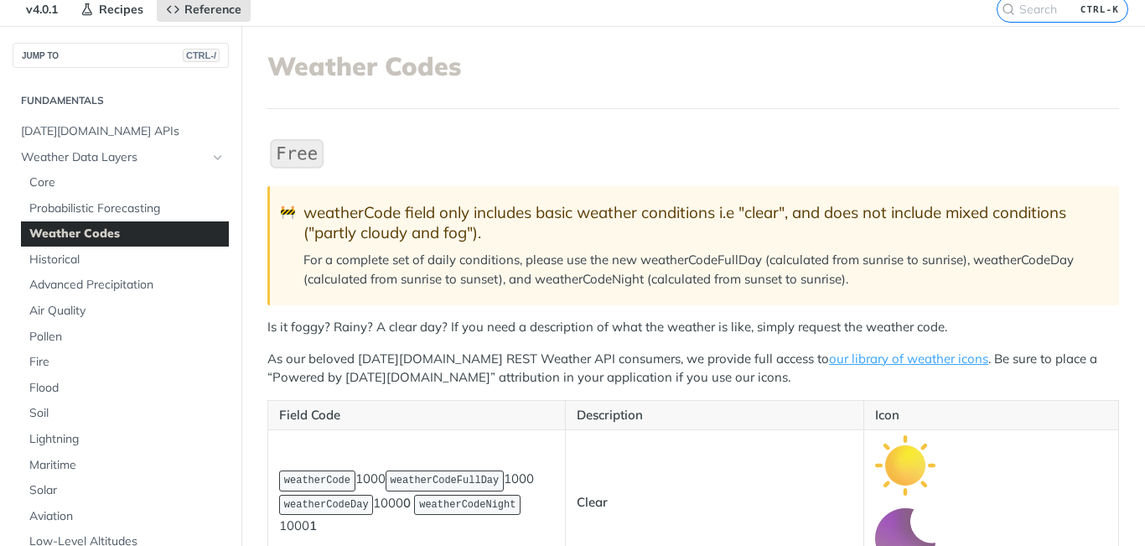
scroll to position [65, 0]
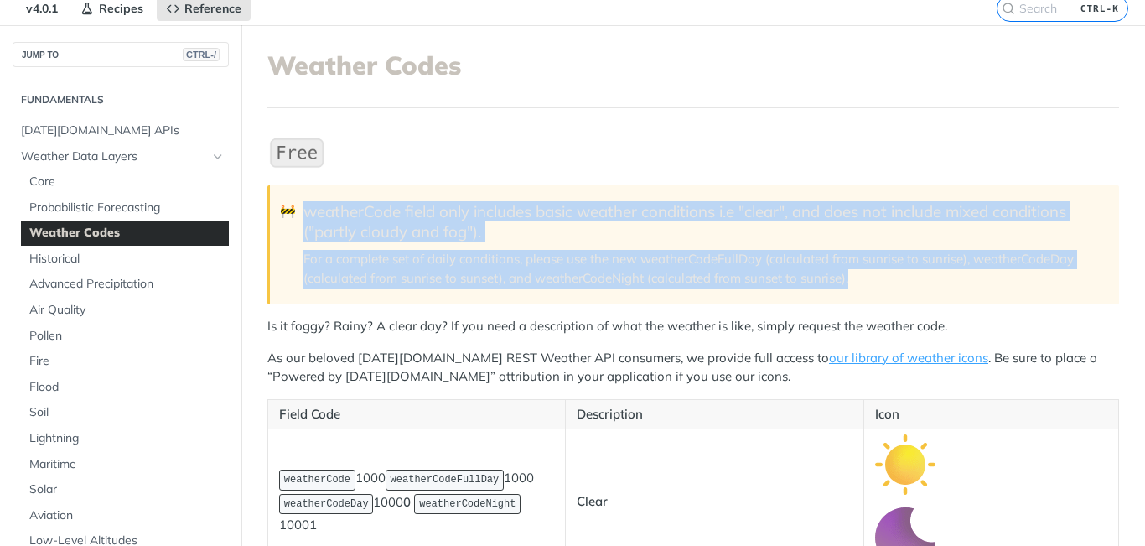
drag, startPoint x: 859, startPoint y: 285, endPoint x: 298, endPoint y: 207, distance: 566.3
click at [298, 207] on blockquote "🚧 weatherCode field only includes basic weather conditions i.e "clear", and doe…" at bounding box center [693, 244] width 852 height 119
copy blockquote "weatherCode field only includes basic weather conditions i.e "clear", and does …"
click at [499, 290] on blockquote "🚧 weatherCode field only includes basic weather conditions i.e "clear", and doe…" at bounding box center [693, 244] width 852 height 119
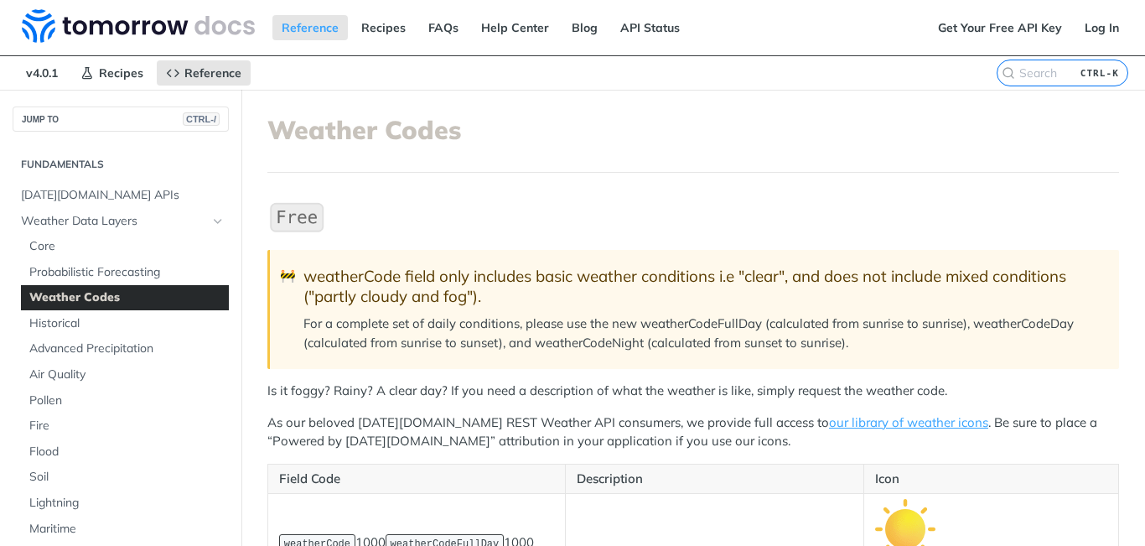
scroll to position [195, 0]
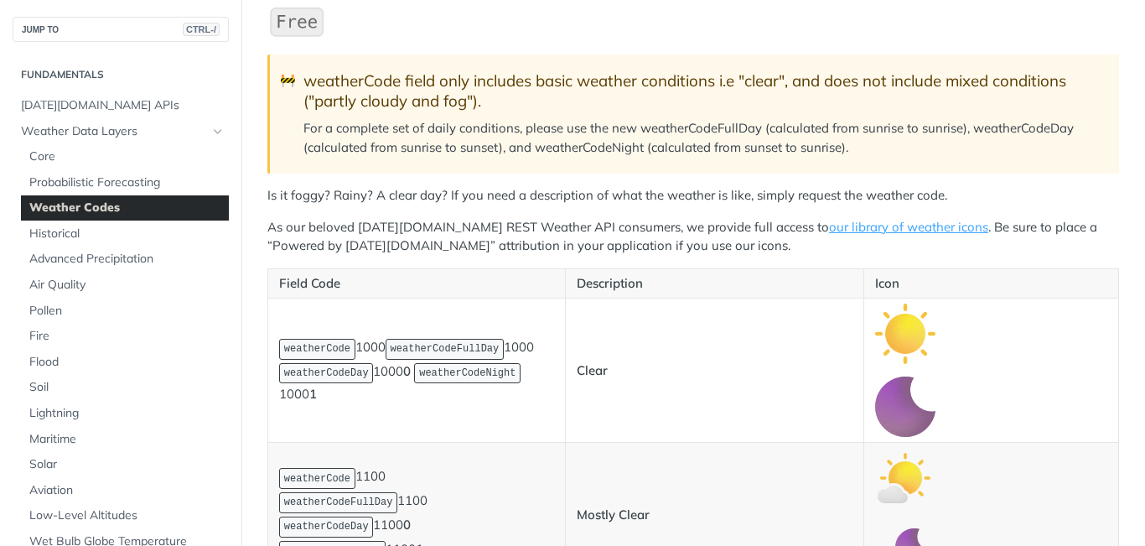
click at [425, 355] on span "weatherCodeFullDay" at bounding box center [445, 349] width 109 height 12
copy span "weatherCodeFullDay"
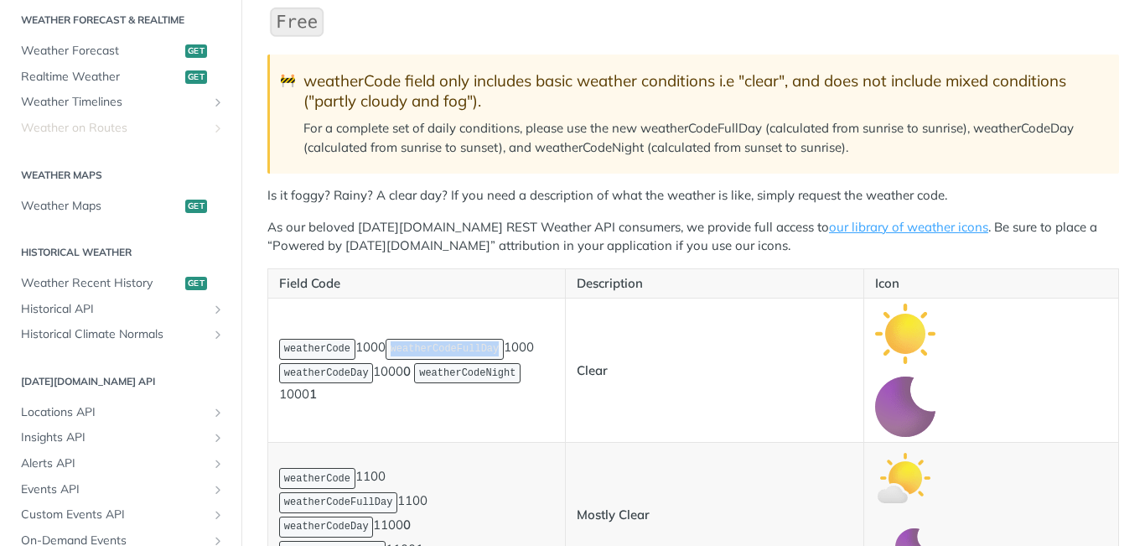
scroll to position [776, 0]
click at [98, 80] on span "Realtime Weather" at bounding box center [101, 76] width 160 height 17
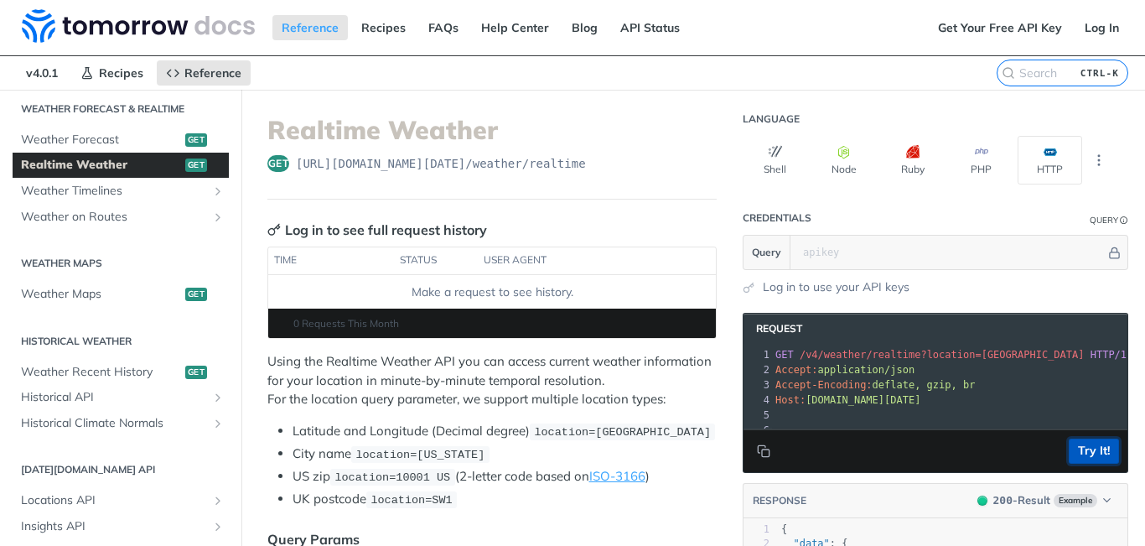
click at [1080, 457] on button "Try It!" at bounding box center [1094, 450] width 50 height 25
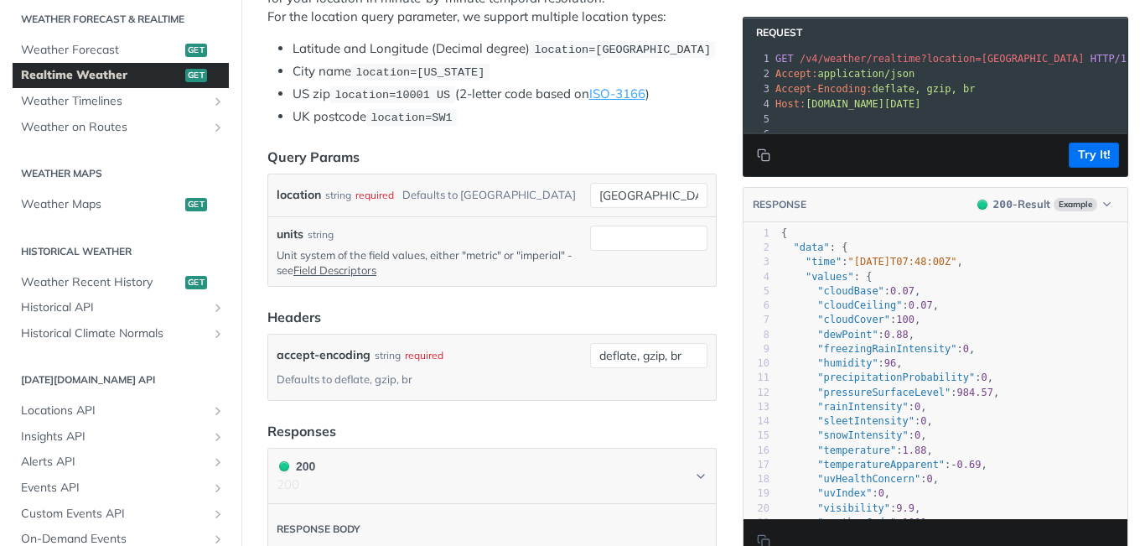
scroll to position [213, 0]
